Goal: Information Seeking & Learning: Learn about a topic

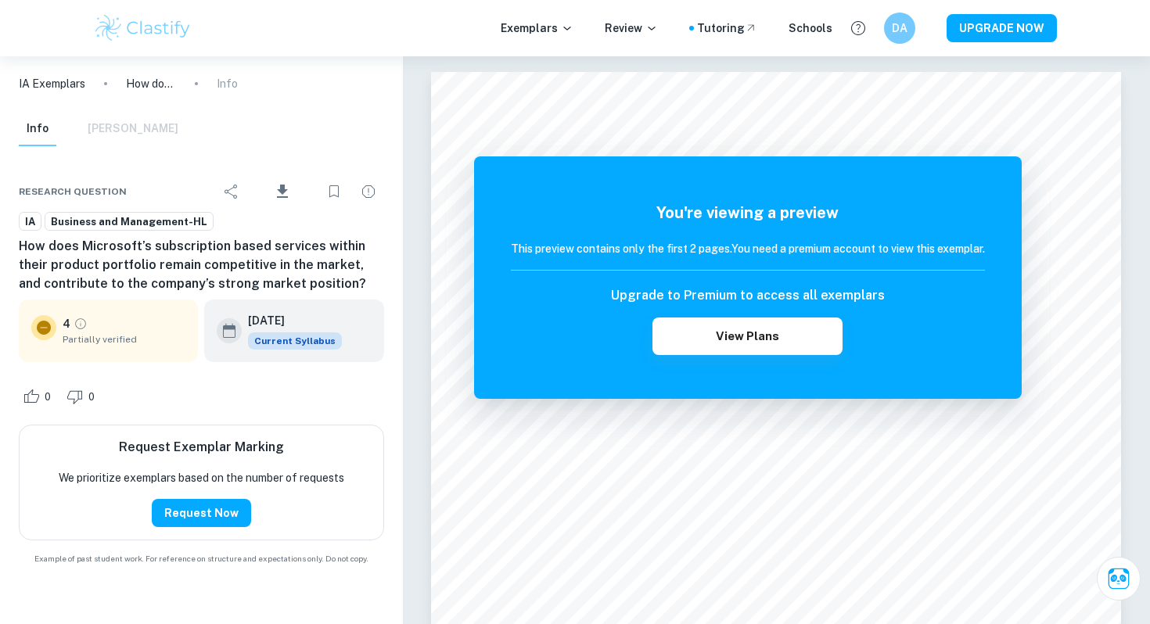
scroll to position [1207, 0]
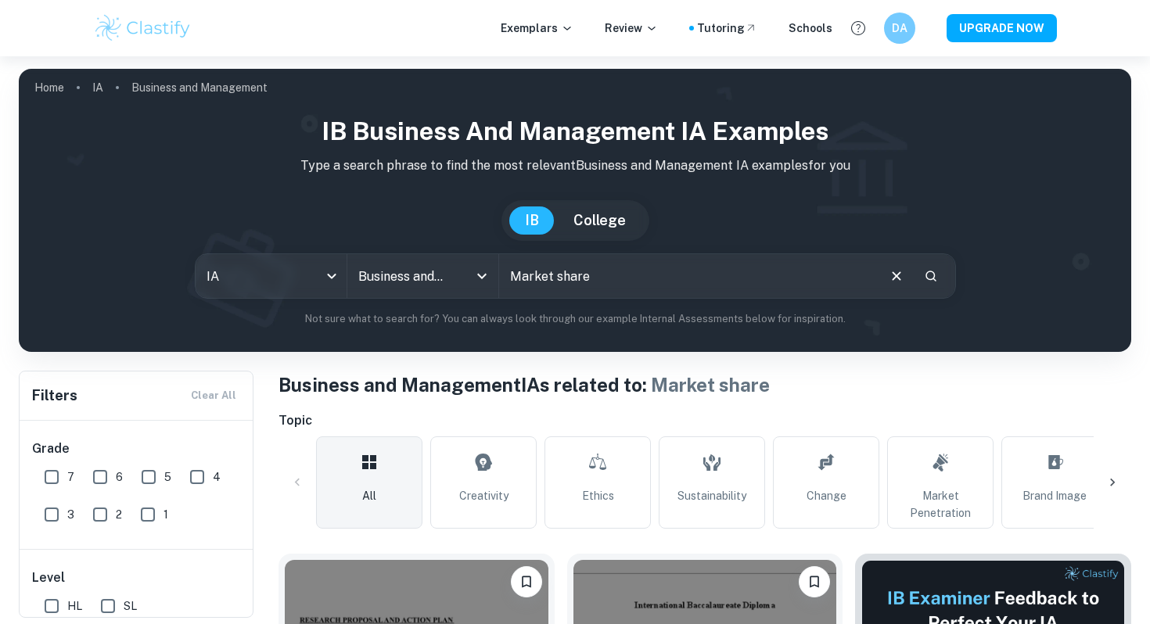
click at [600, 277] on input "Market share" at bounding box center [687, 276] width 376 height 44
type input "profit ratio"
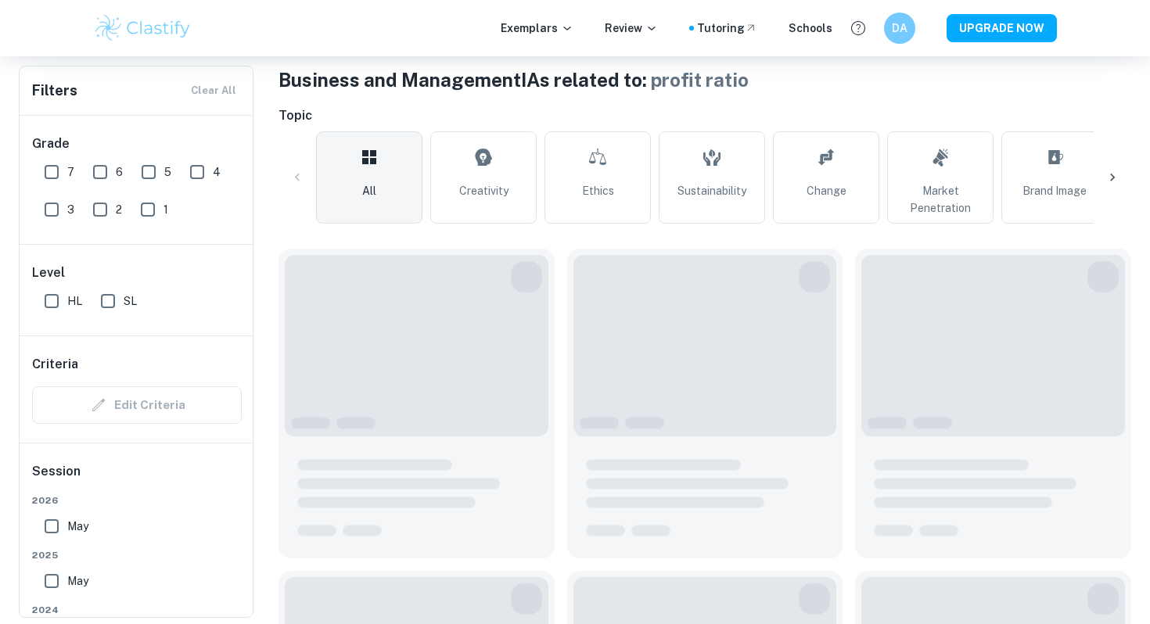
scroll to position [315, 0]
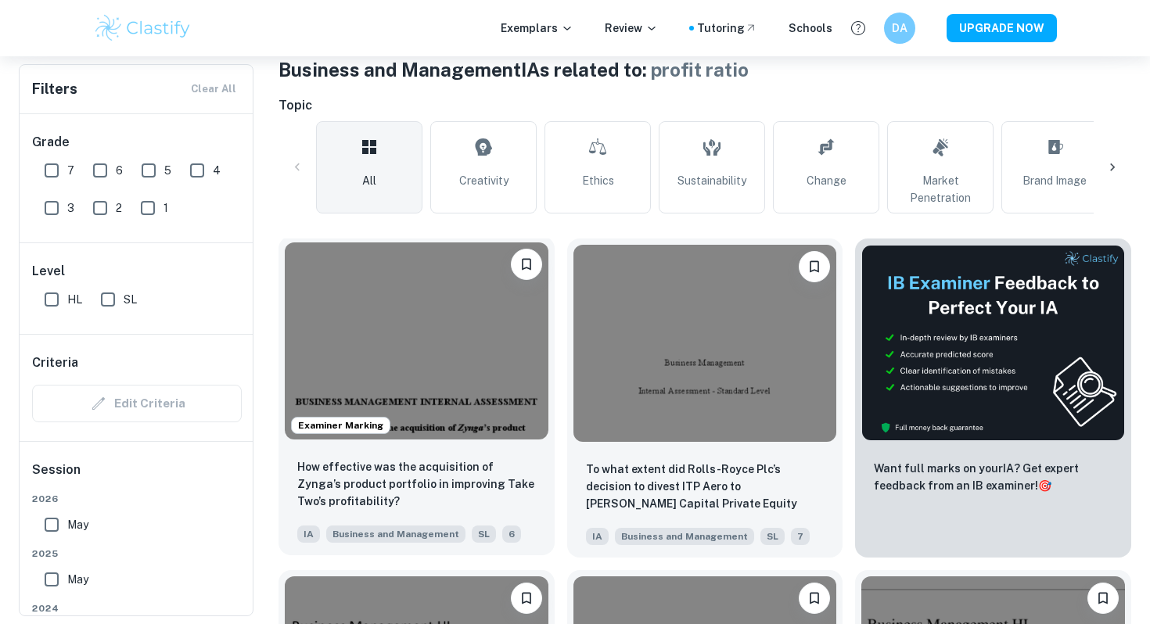
click at [483, 375] on img at bounding box center [417, 340] width 264 height 197
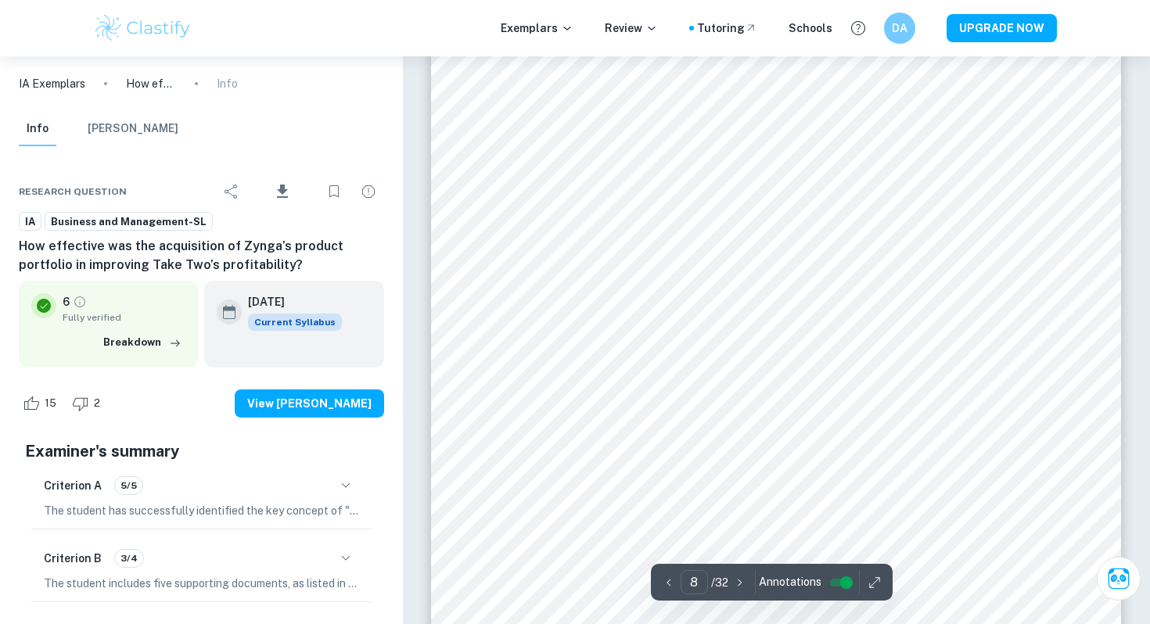
scroll to position [6726, 0]
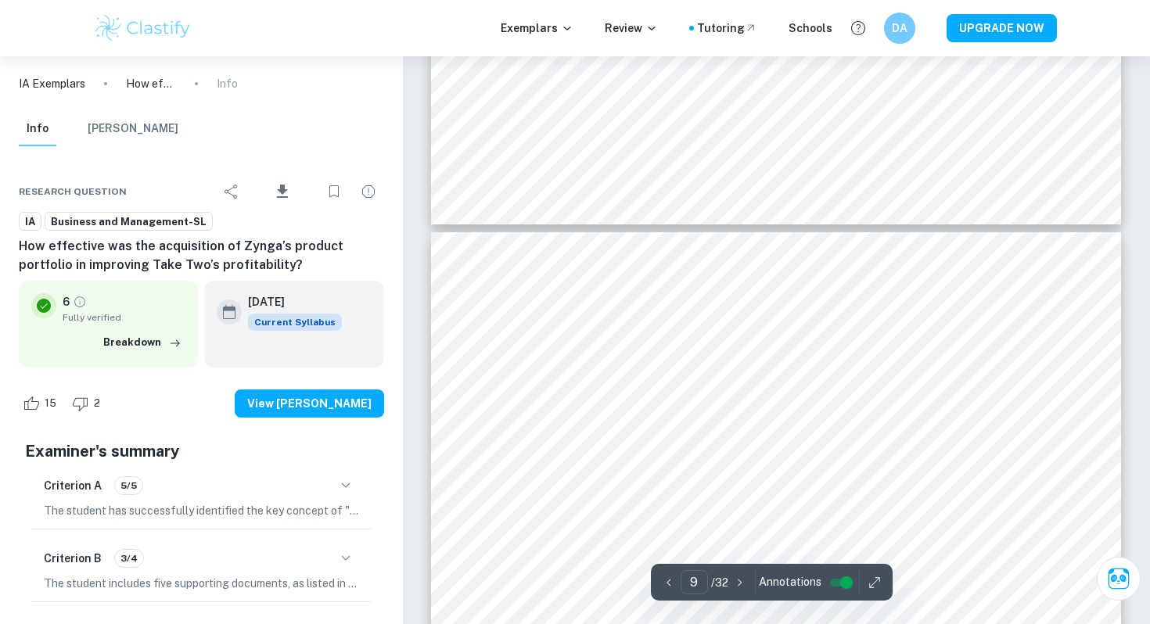
type input "10"
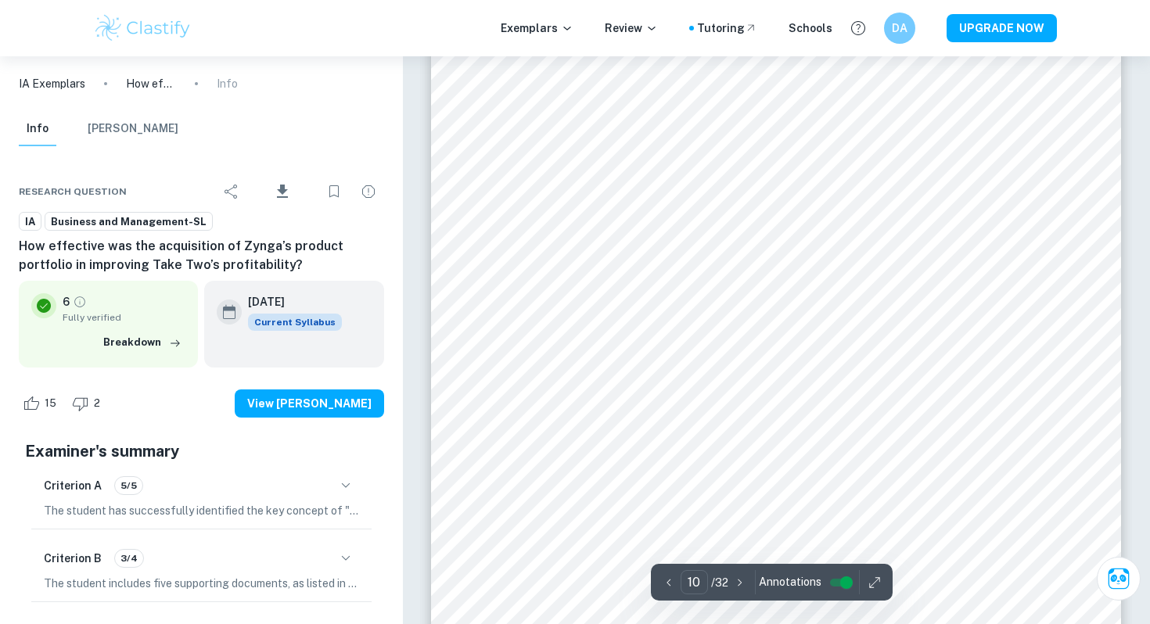
scroll to position [8713, 0]
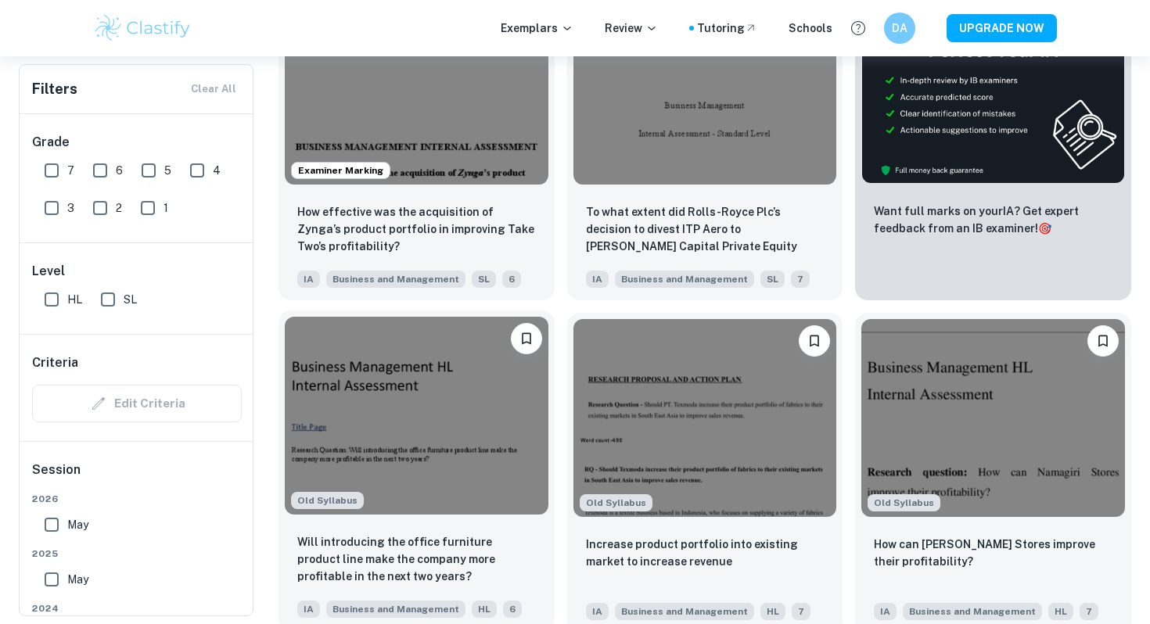
scroll to position [578, 0]
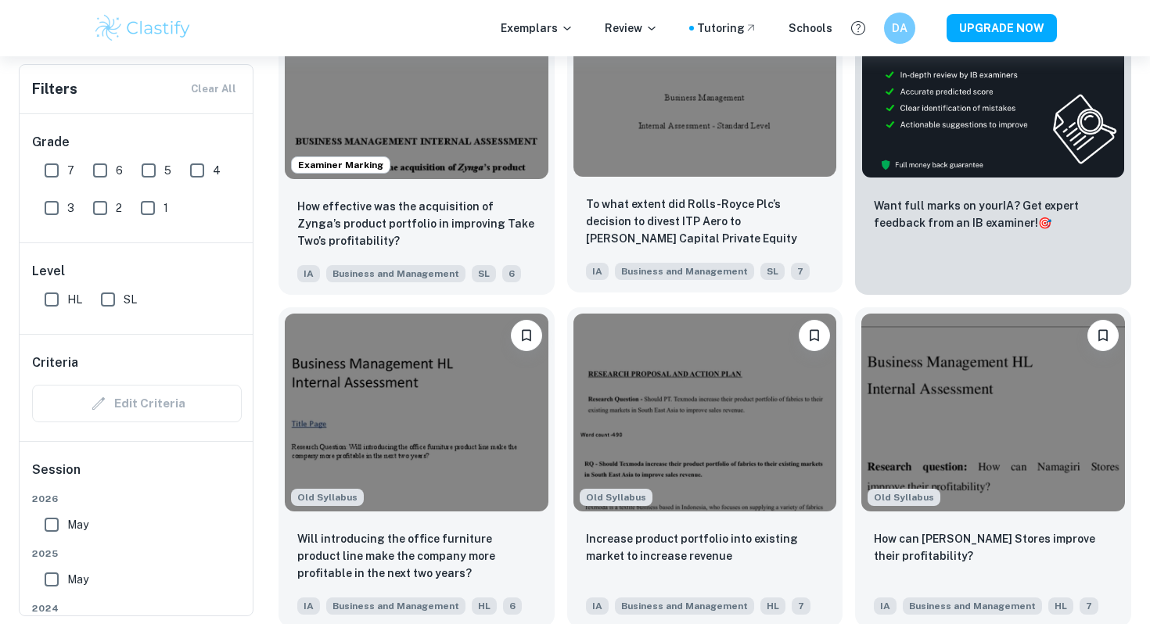
click at [669, 163] on img at bounding box center [705, 78] width 264 height 197
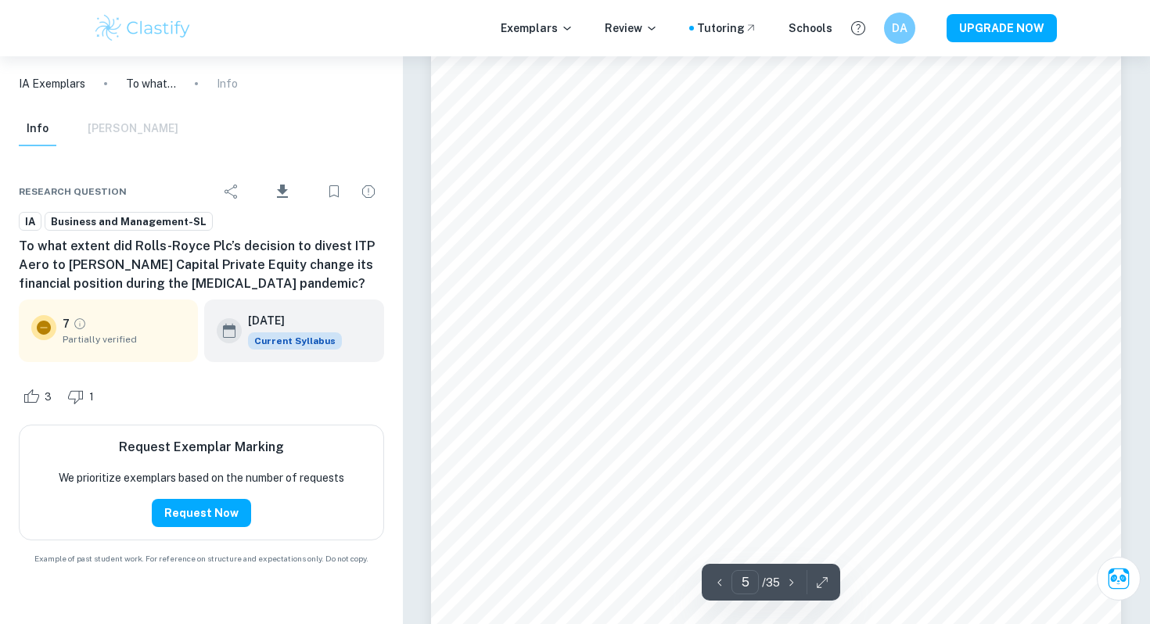
scroll to position [4520, 0]
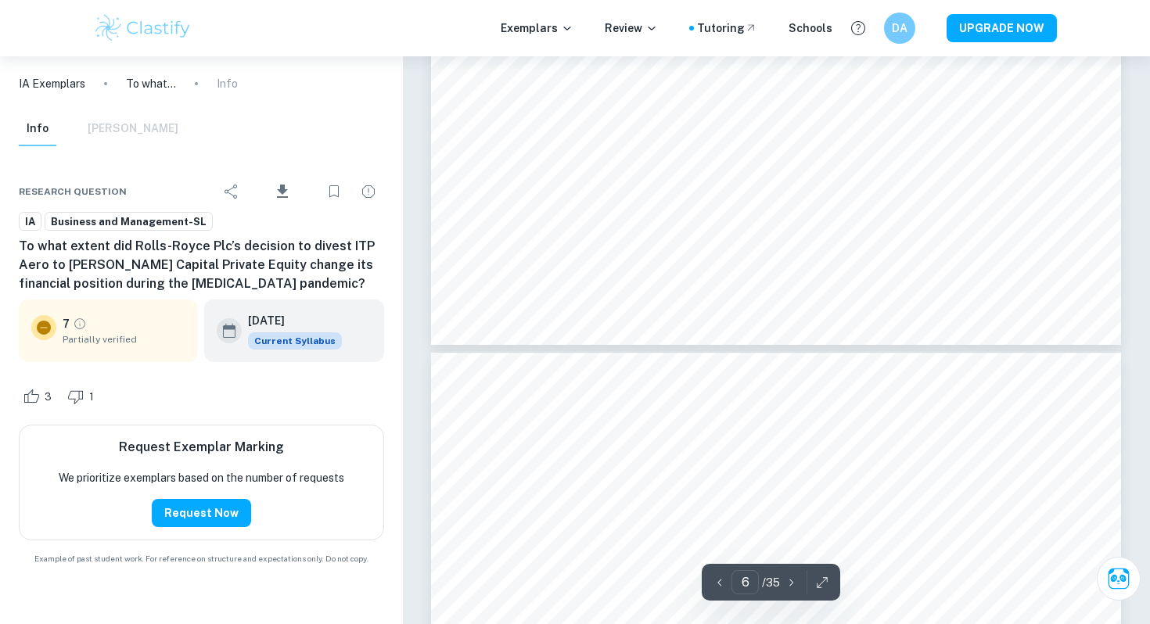
type input "5"
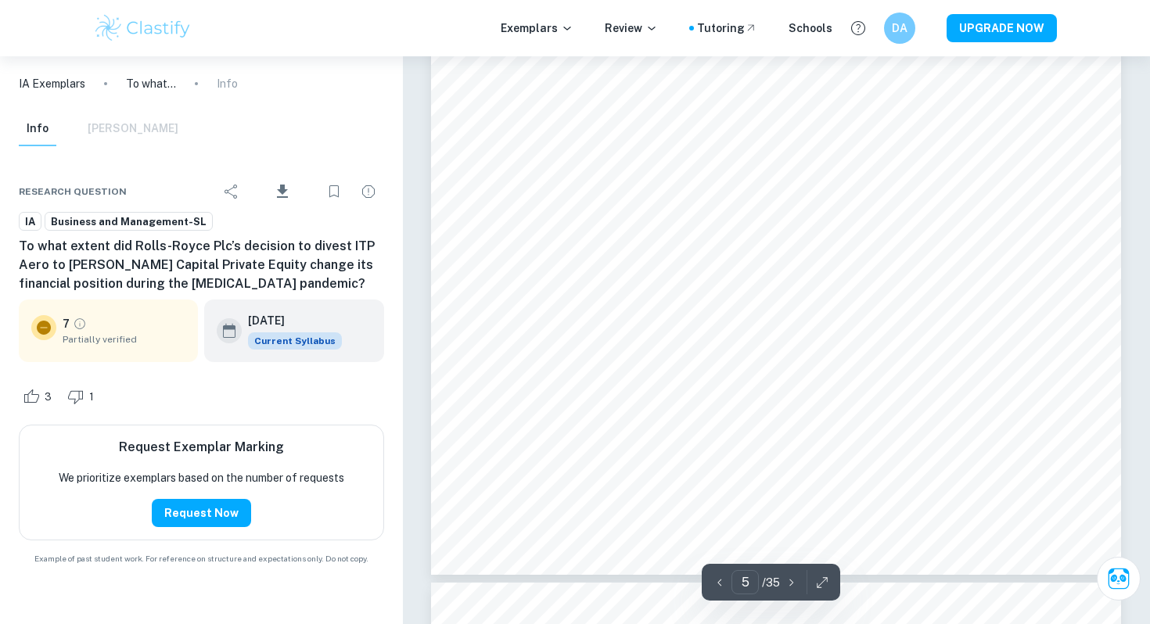
scroll to position [4565, 0]
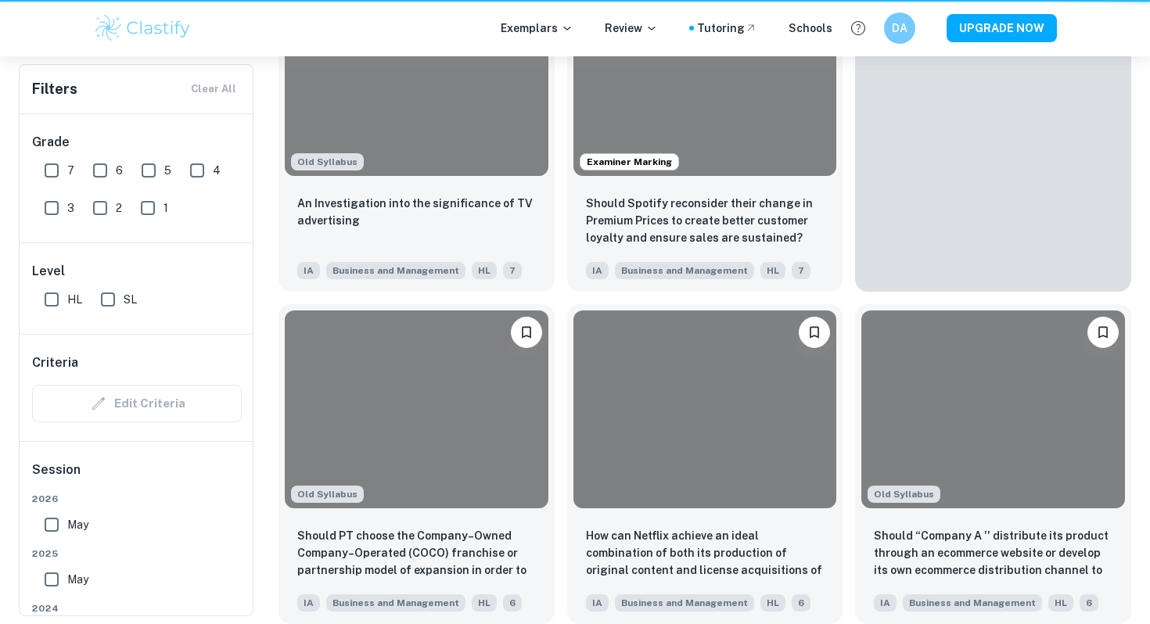
scroll to position [578, 0]
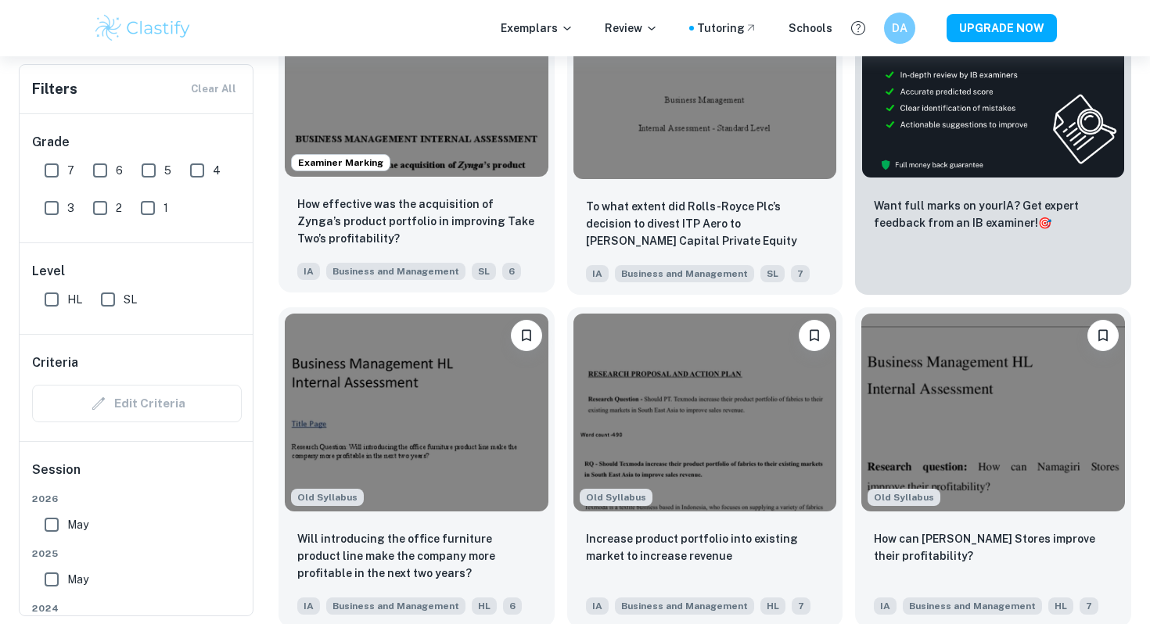
click at [392, 127] on img at bounding box center [417, 78] width 264 height 197
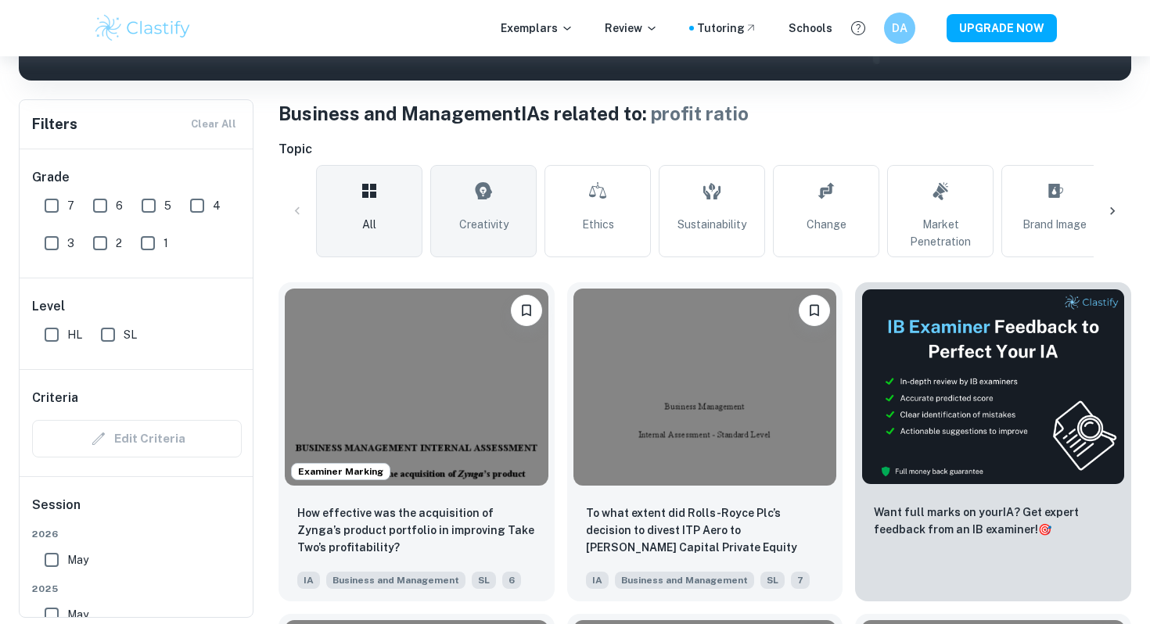
scroll to position [502, 0]
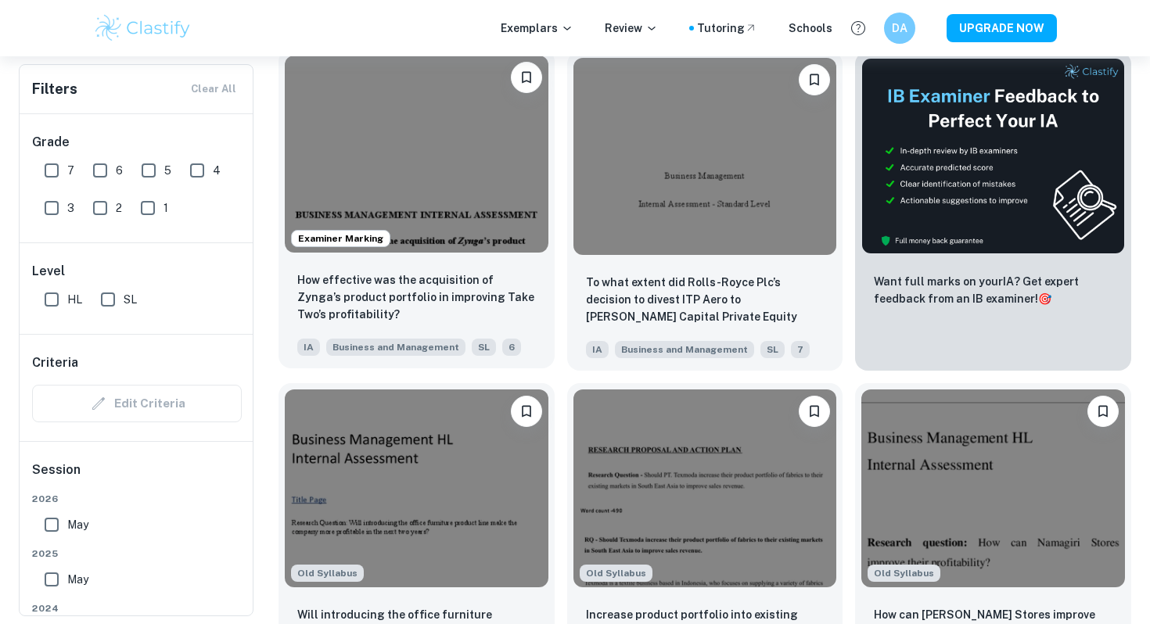
click at [473, 212] on img at bounding box center [417, 154] width 264 height 197
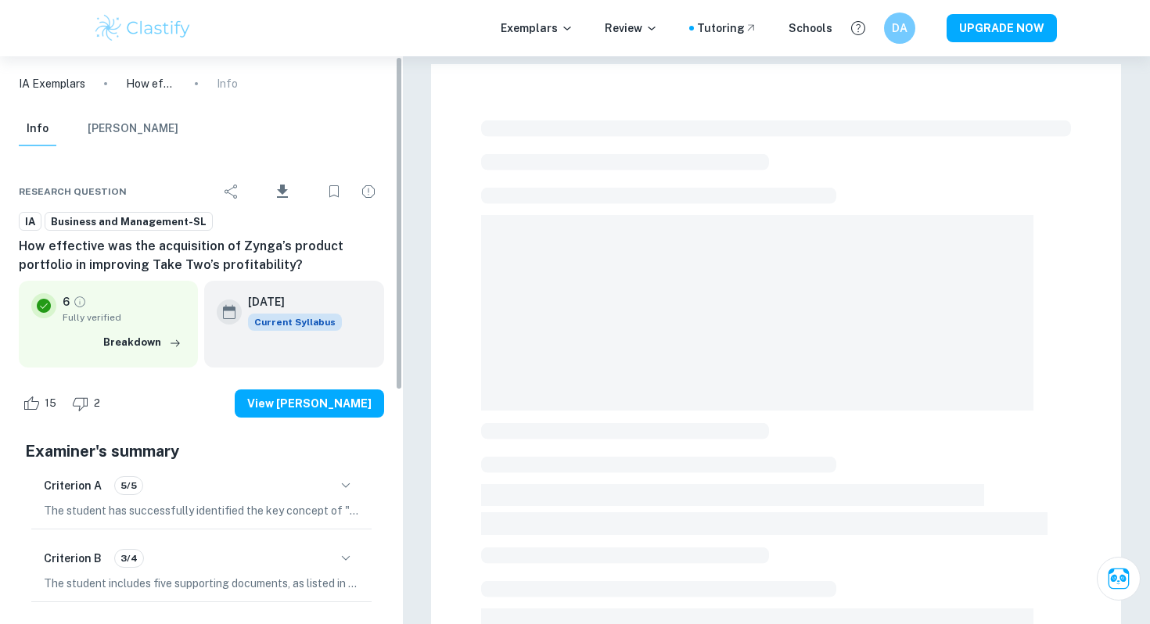
click at [324, 500] on div "Criterion A 5/5 The student has successfully identified the key concept of "Cha…" at bounding box center [201, 496] width 340 height 66
click at [339, 490] on icon "button" at bounding box center [345, 485] width 19 height 19
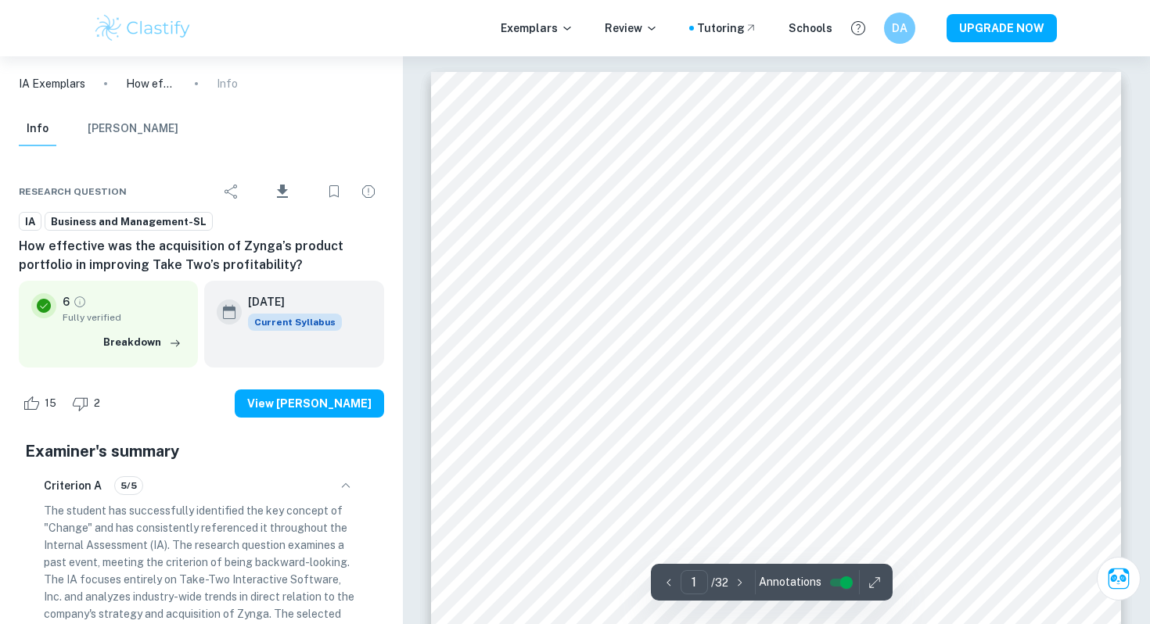
click at [335, 497] on div "Criterion A 5/5" at bounding box center [201, 485] width 315 height 27
click at [346, 483] on icon "button" at bounding box center [345, 485] width 19 height 19
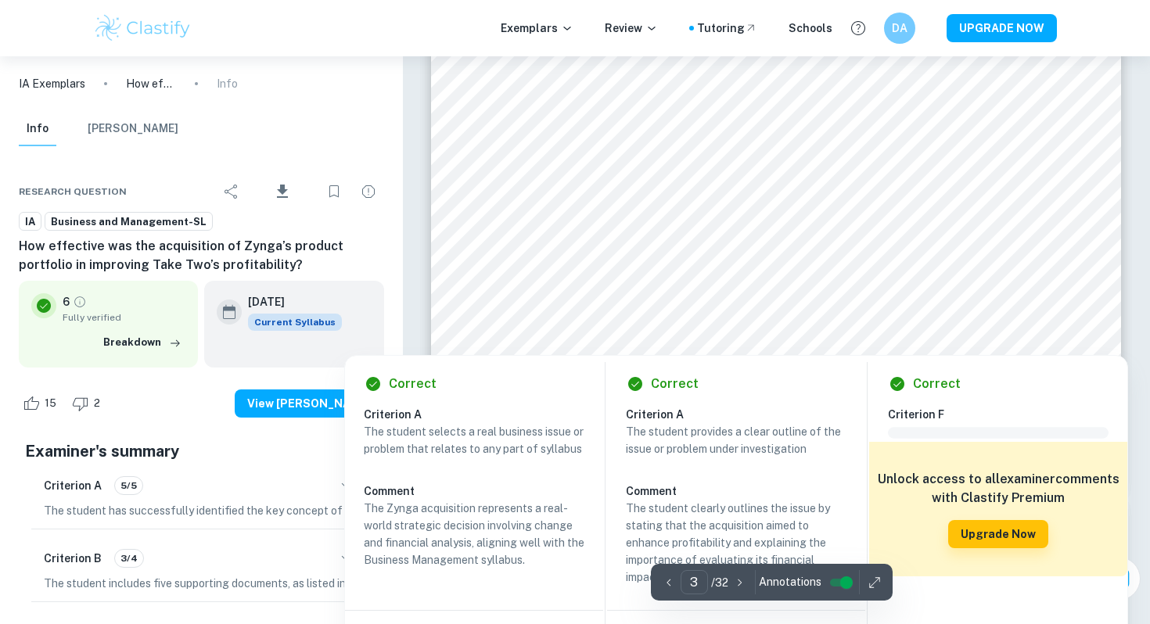
scroll to position [2497, 0]
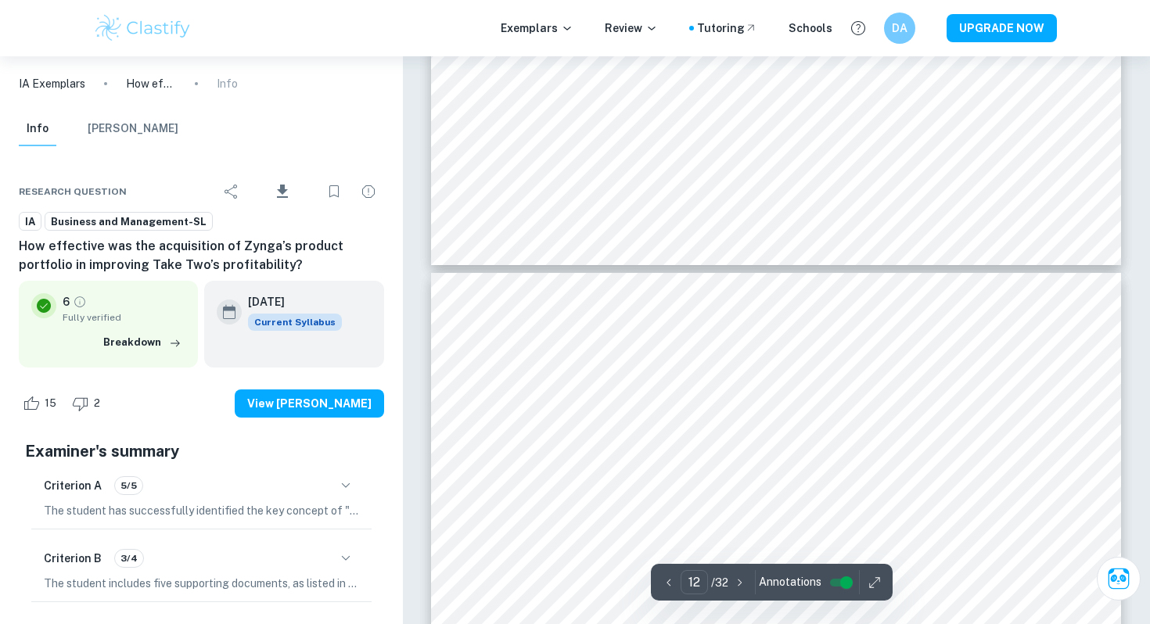
type input "11"
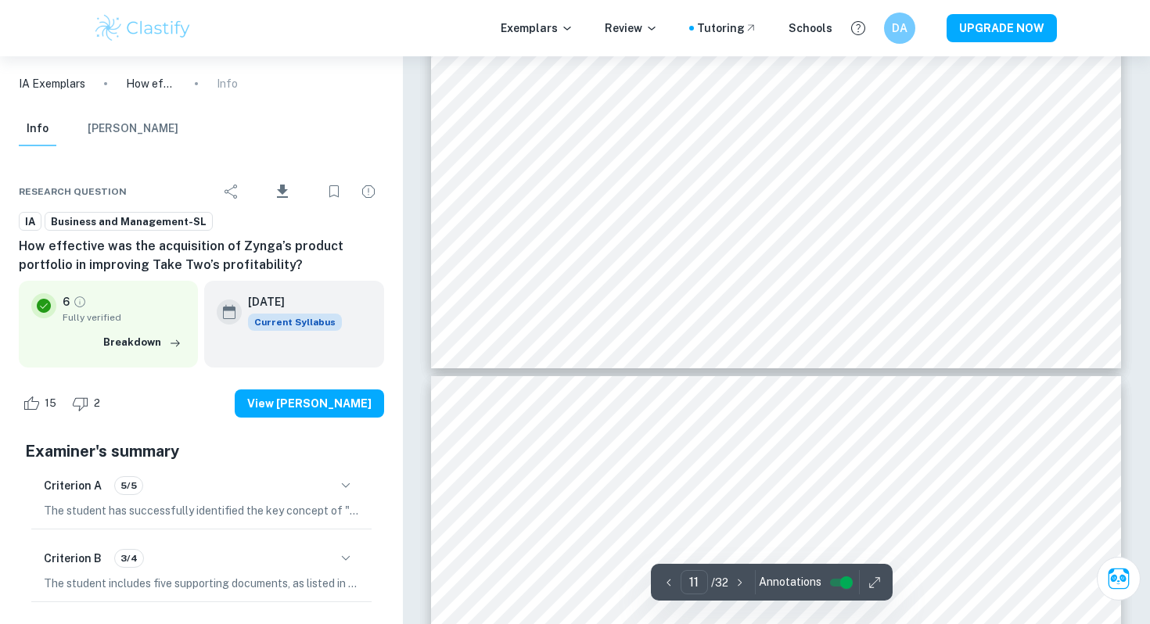
scroll to position [9872, 0]
